Goal: Transaction & Acquisition: Book appointment/travel/reservation

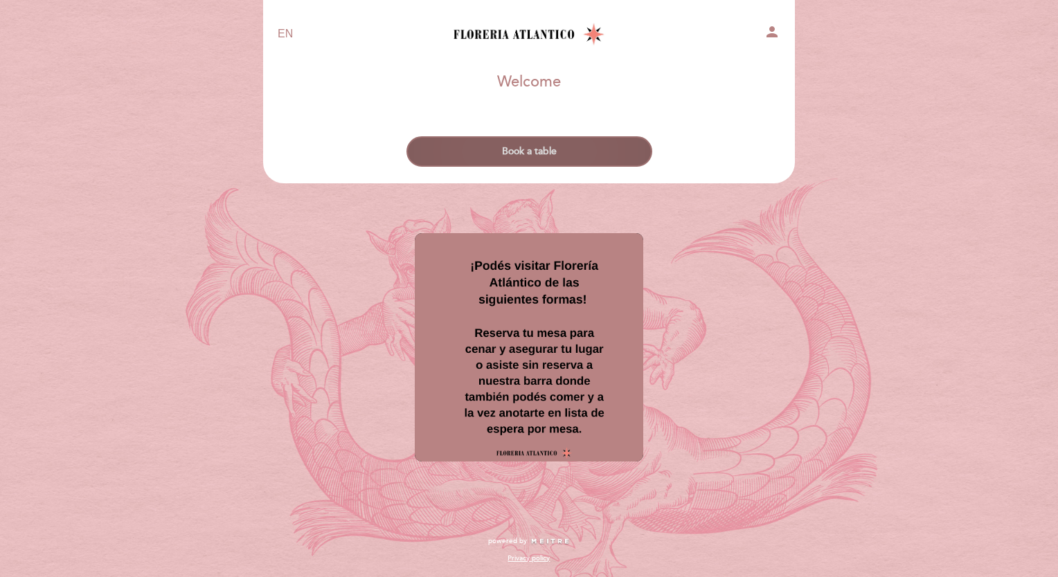
click at [573, 145] on button "Book a table" at bounding box center [529, 151] width 246 height 30
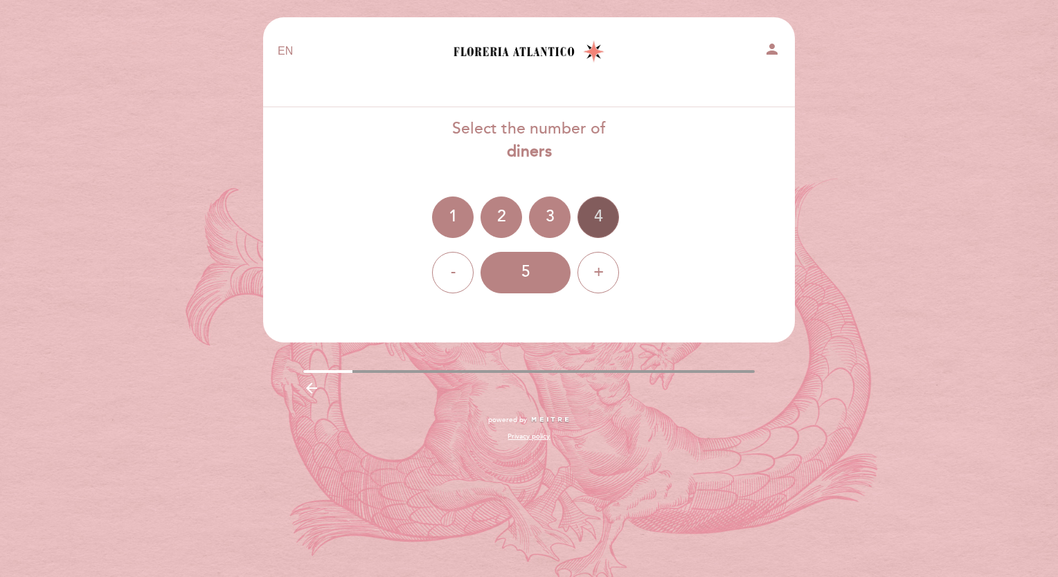
click at [604, 219] on div "4" at bounding box center [598, 218] width 42 height 42
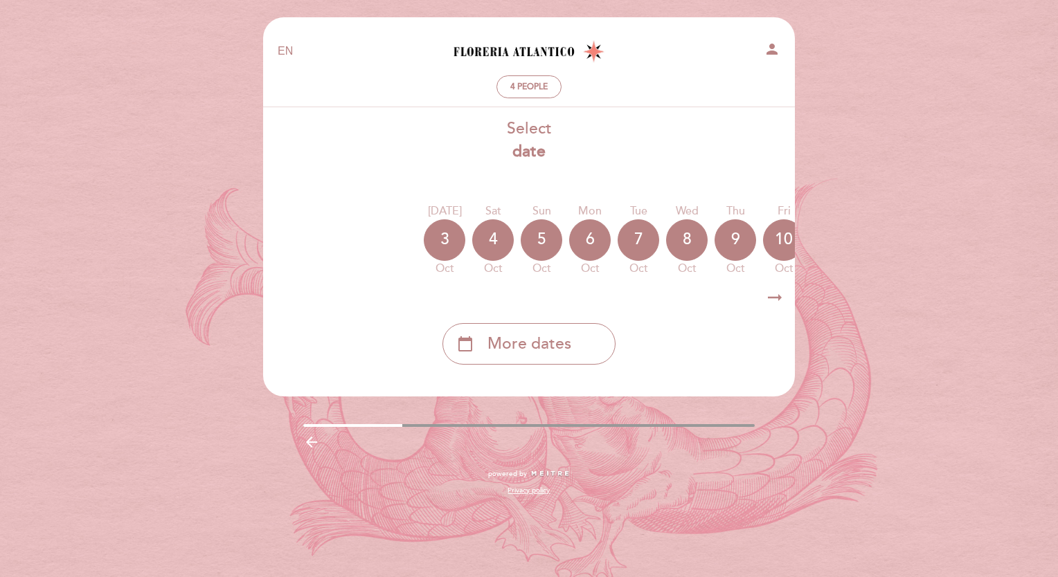
click at [777, 298] on icon "arrow_right_alt" at bounding box center [774, 298] width 21 height 30
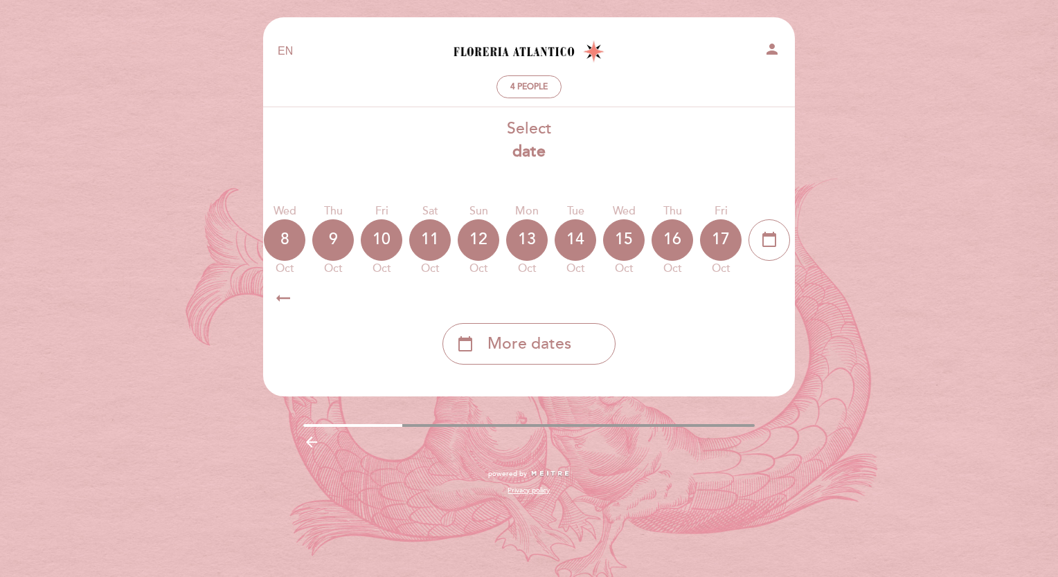
scroll to position [0, 404]
click at [776, 298] on icon "arrow_right_alt" at bounding box center [774, 298] width 21 height 30
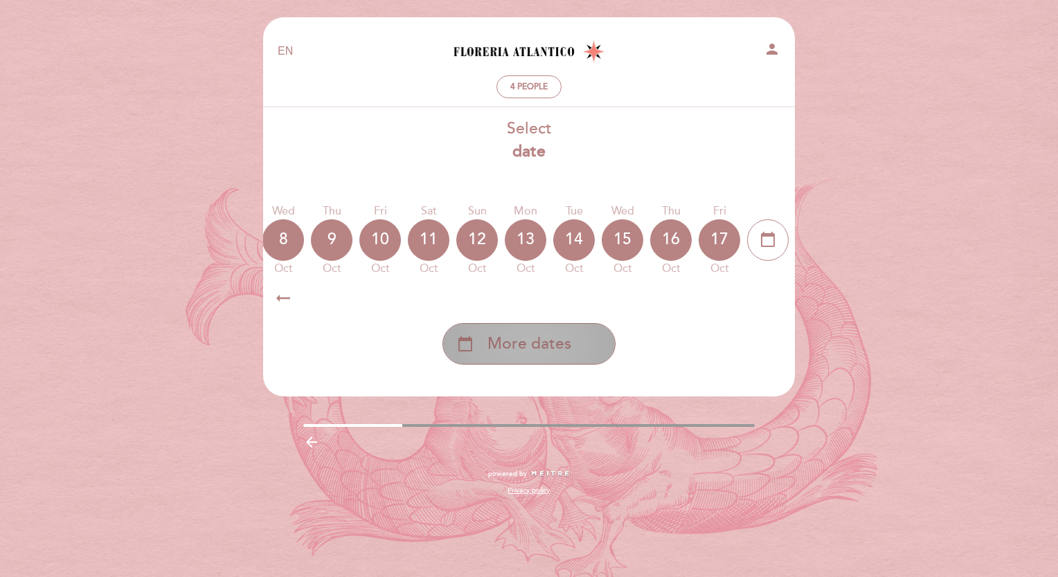
click at [559, 342] on span "More dates" at bounding box center [529, 344] width 84 height 23
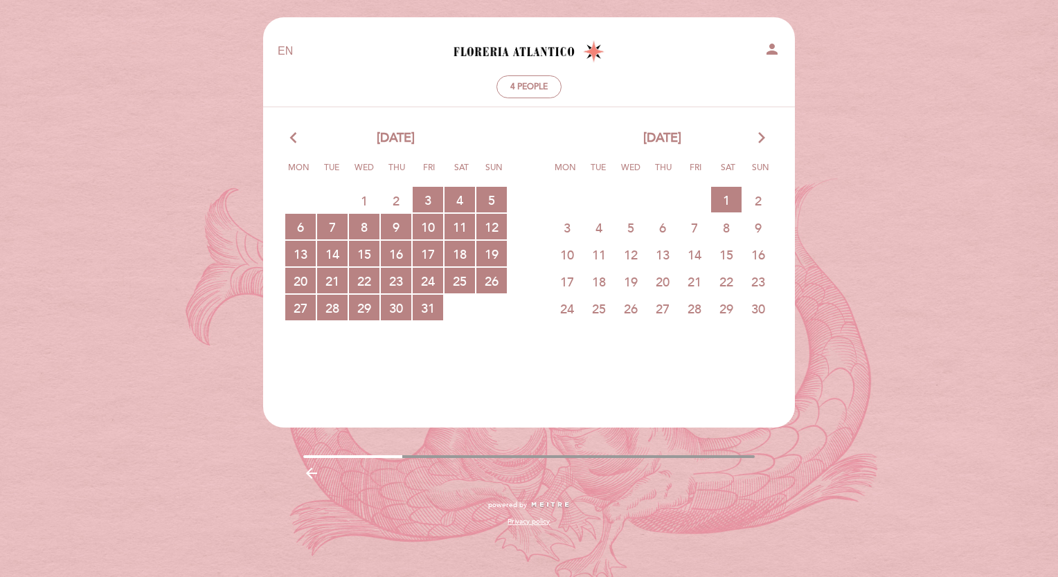
click at [759, 140] on icon "arrow_forward_ios" at bounding box center [761, 138] width 12 height 18
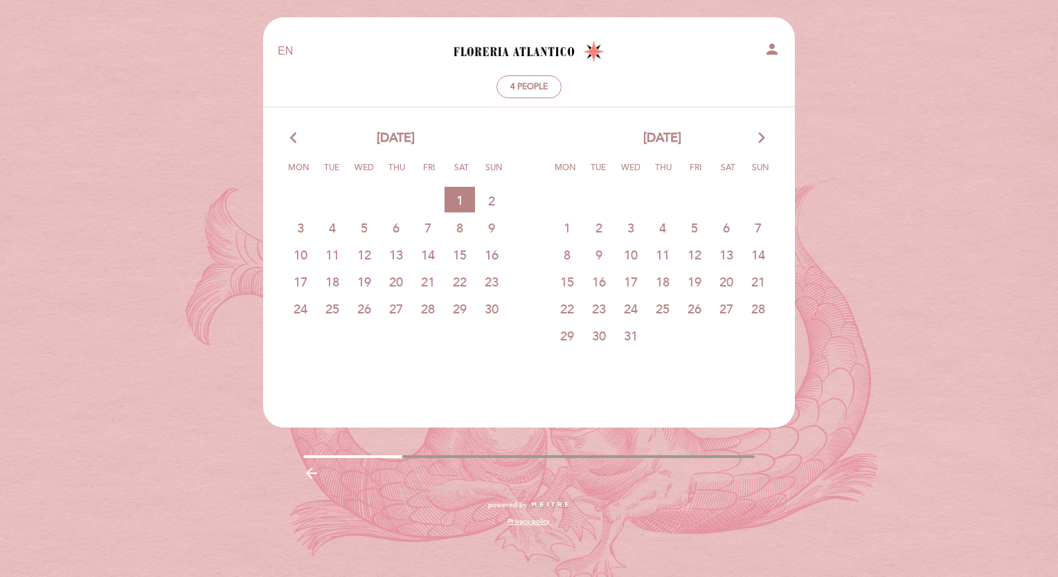
click at [759, 140] on icon "arrow_forward_ios" at bounding box center [761, 138] width 12 height 18
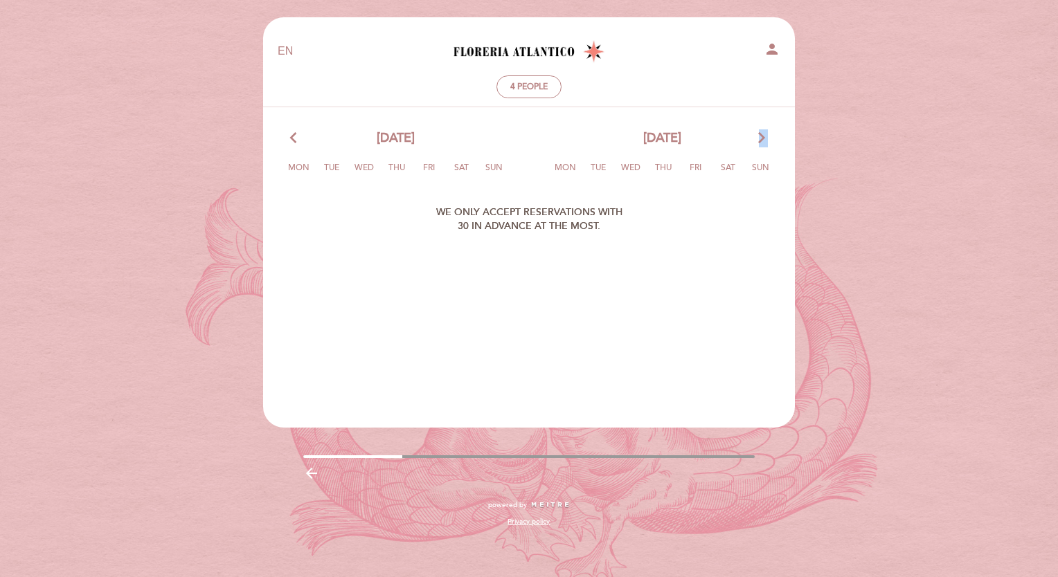
click at [759, 140] on icon "arrow_forward_ios" at bounding box center [761, 138] width 12 height 18
